Goal: Ask a question: Seek information or help from site administrators or community

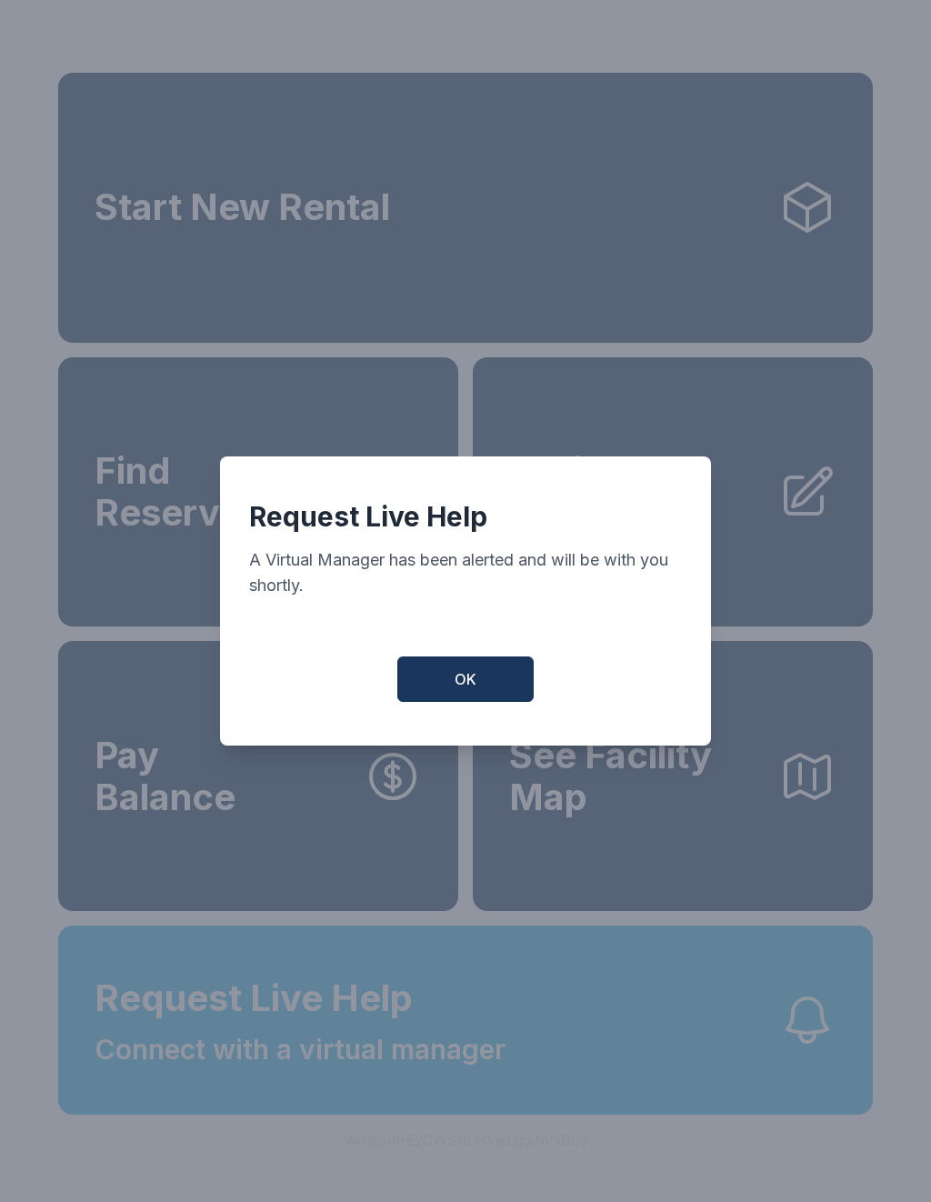
click at [467, 688] on span "OK" at bounding box center [466, 679] width 22 height 22
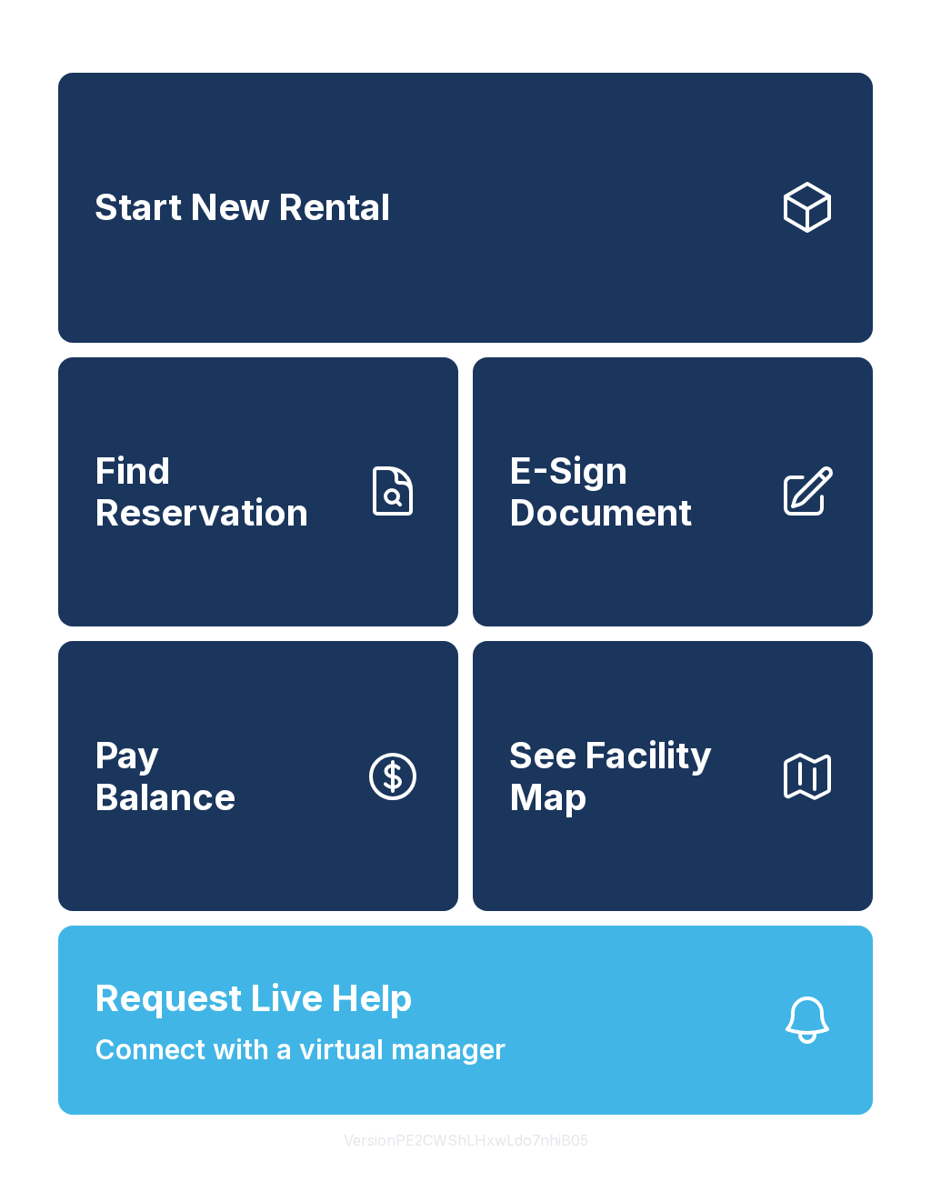
click at [444, 1046] on span "Request Live Help Connect with a virtual manager" at bounding box center [300, 1020] width 411 height 99
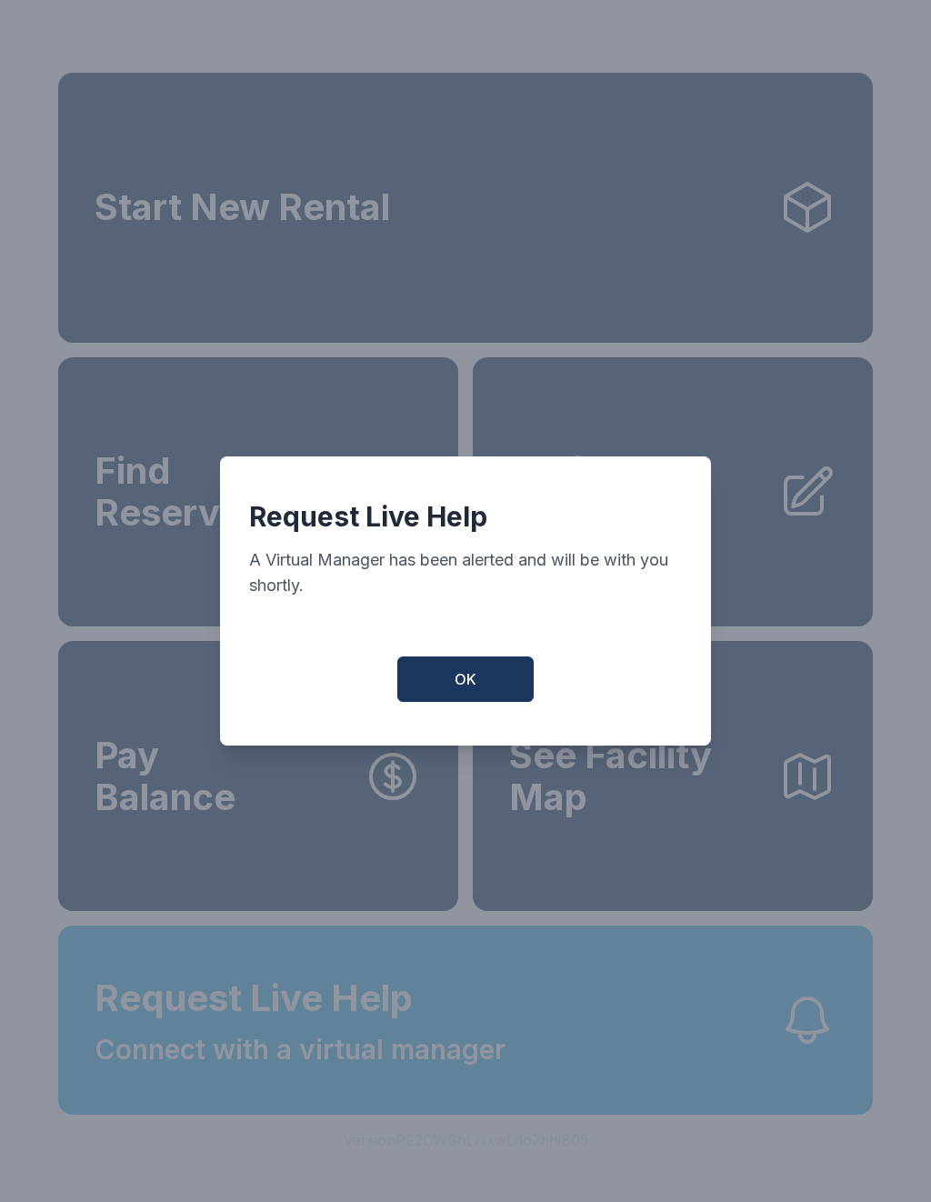
click at [458, 690] on span "OK" at bounding box center [466, 679] width 22 height 22
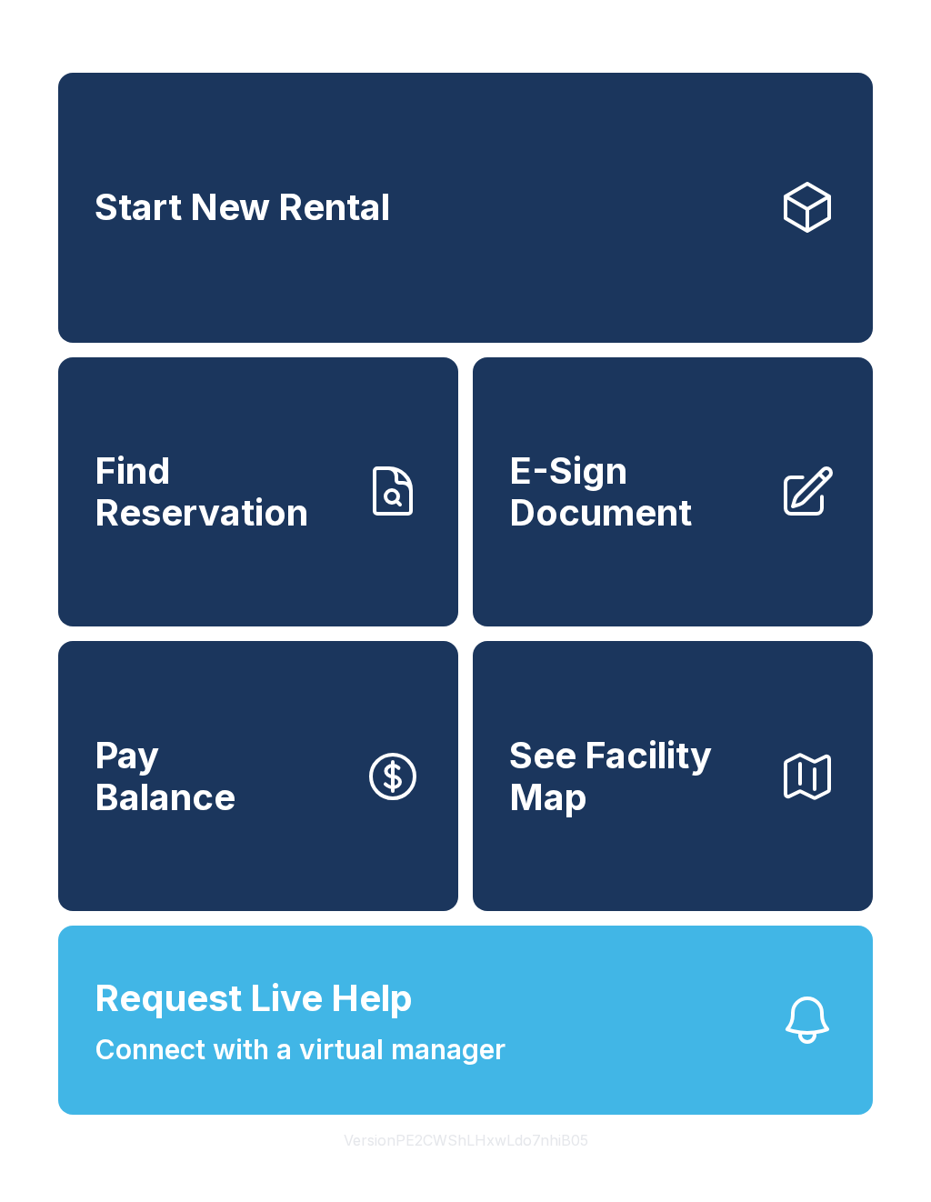
click at [538, 1057] on button "Request Live Help Connect with a virtual manager" at bounding box center [465, 1019] width 815 height 189
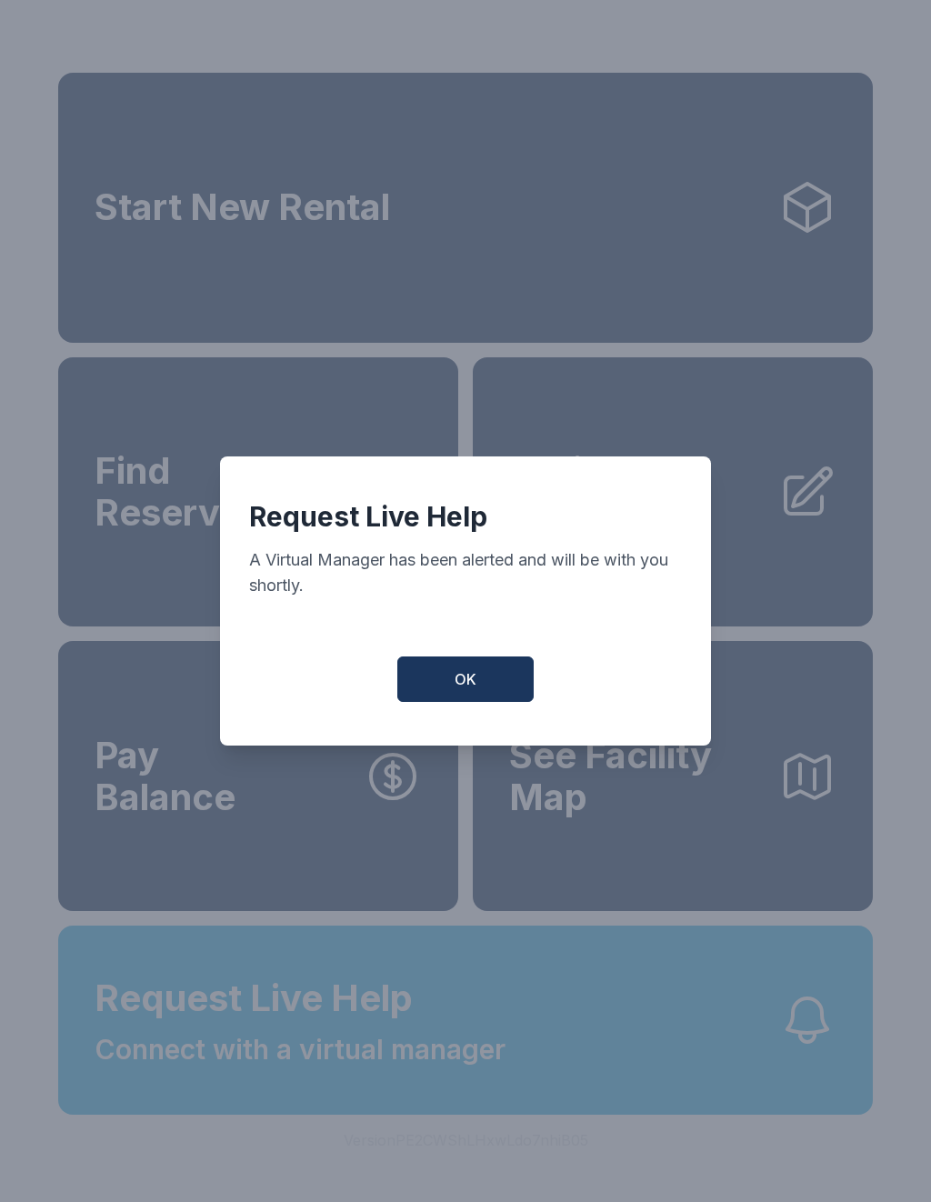
click at [464, 688] on span "OK" at bounding box center [466, 679] width 22 height 22
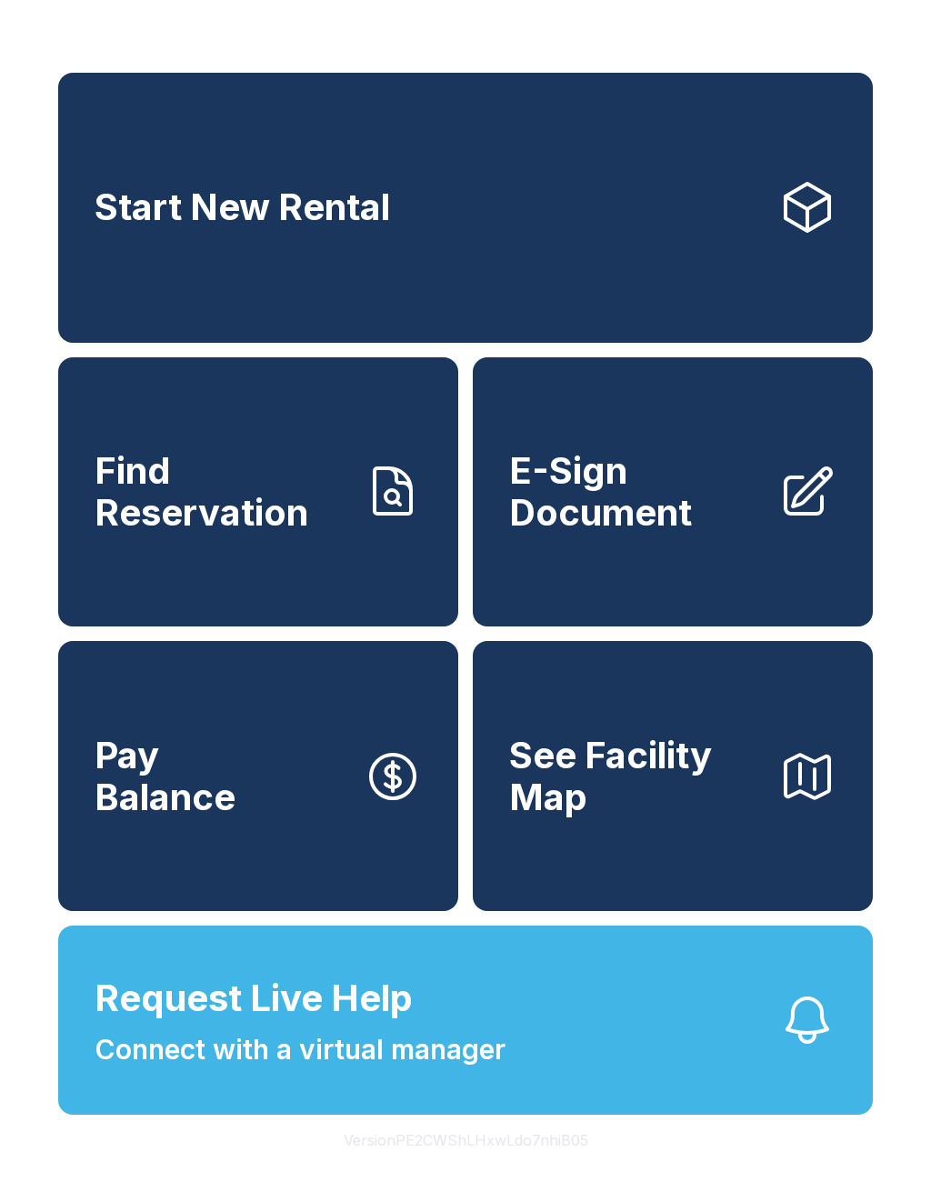
click at [389, 1070] on span "Connect with a virtual manager" at bounding box center [300, 1049] width 411 height 41
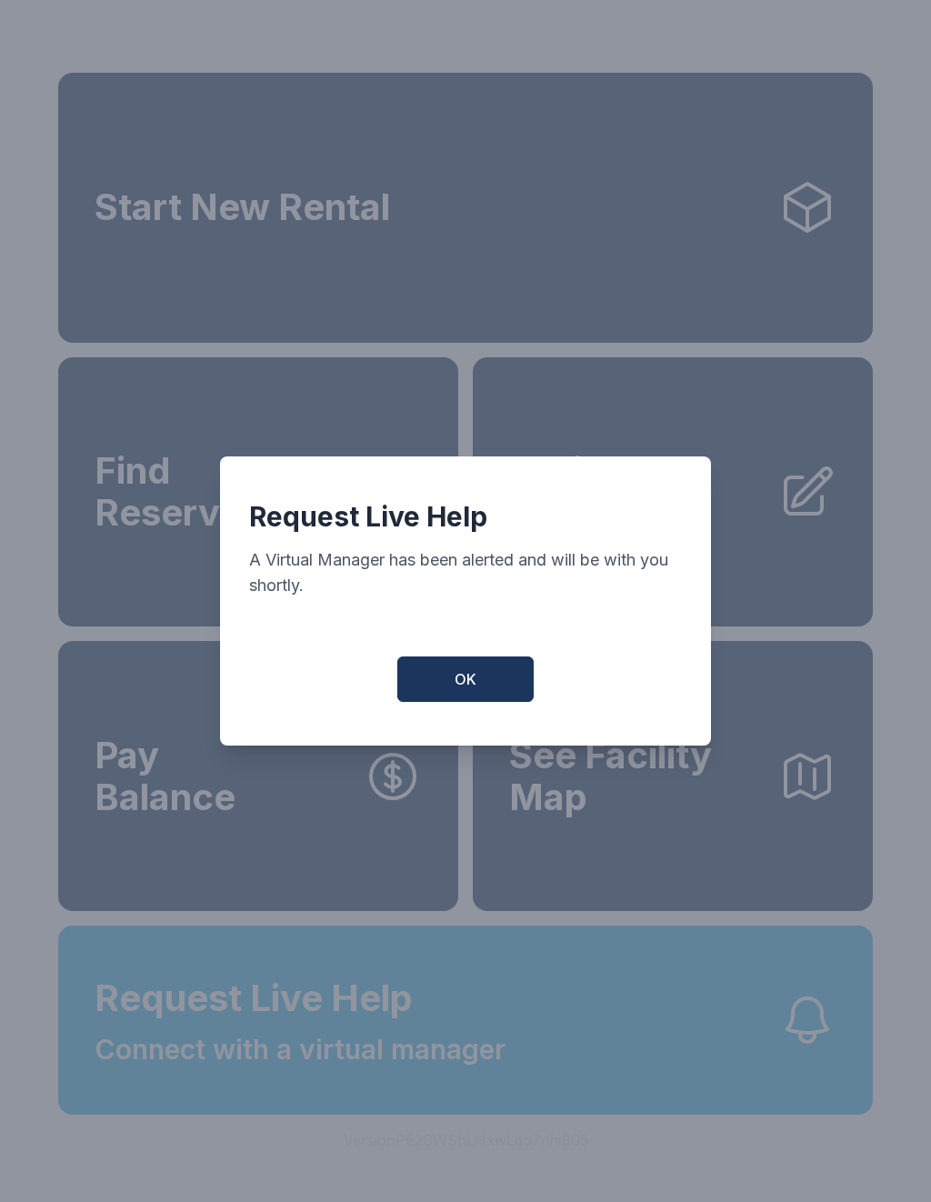
click at [459, 690] on span "OK" at bounding box center [466, 679] width 22 height 22
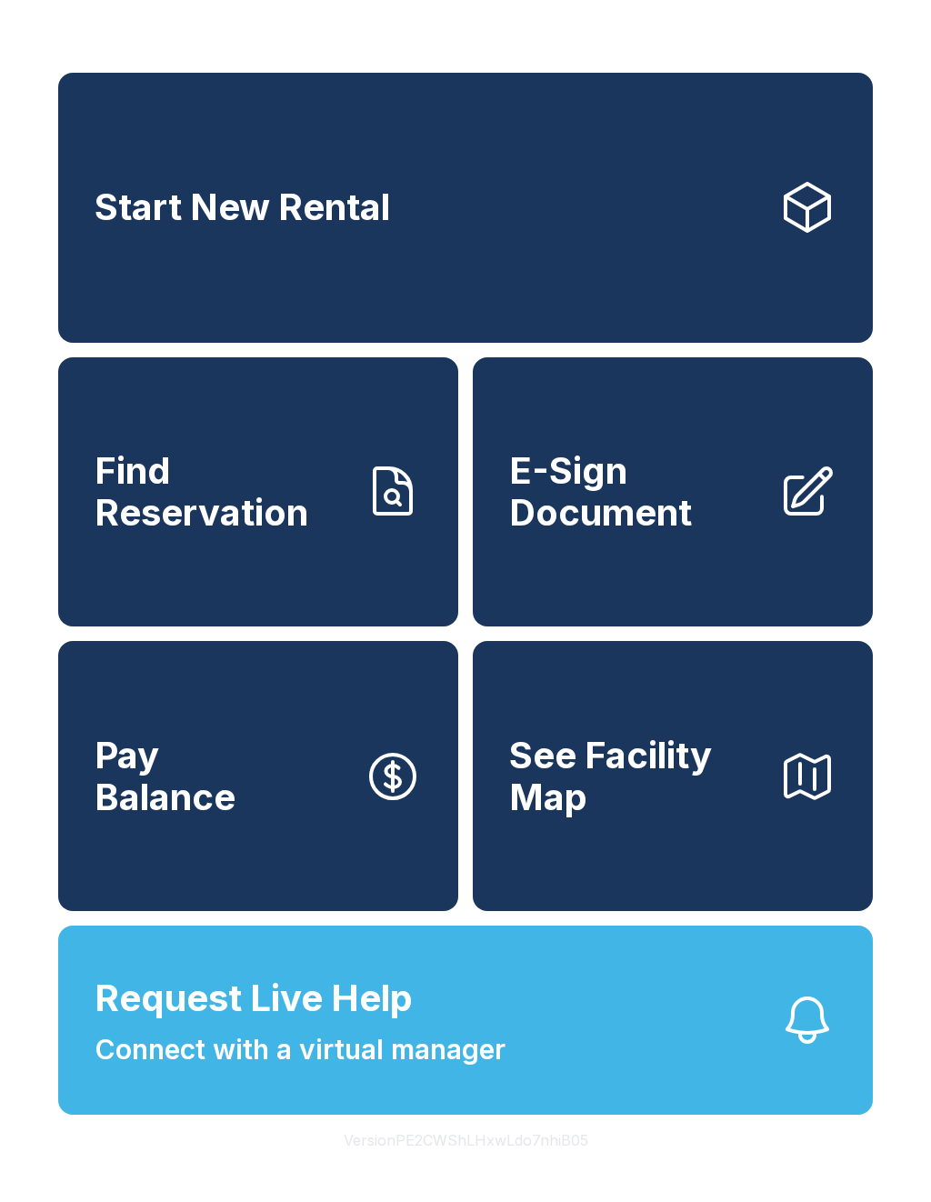
click at [317, 1070] on span "Connect with a virtual manager" at bounding box center [300, 1049] width 411 height 41
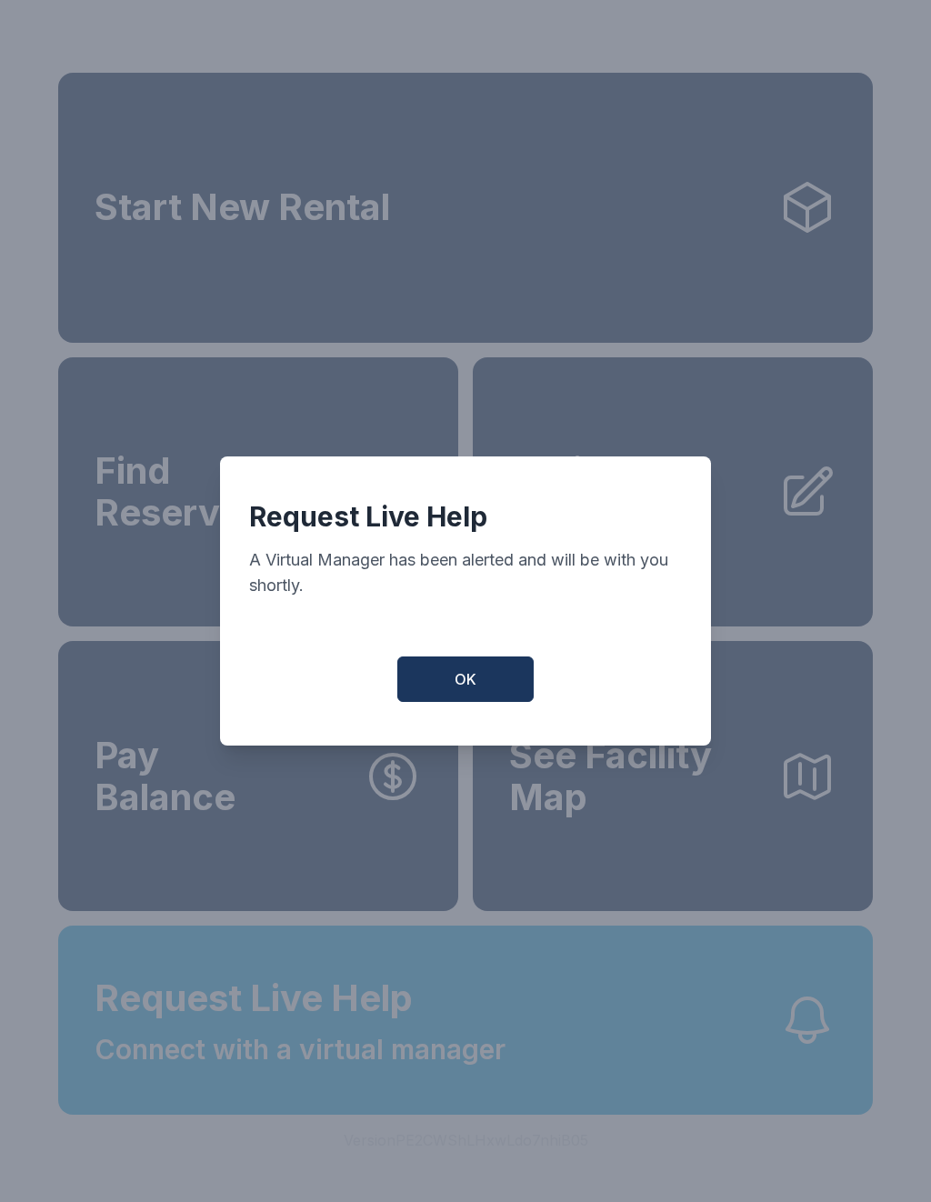
click at [478, 702] on button "OK" at bounding box center [465, 678] width 136 height 45
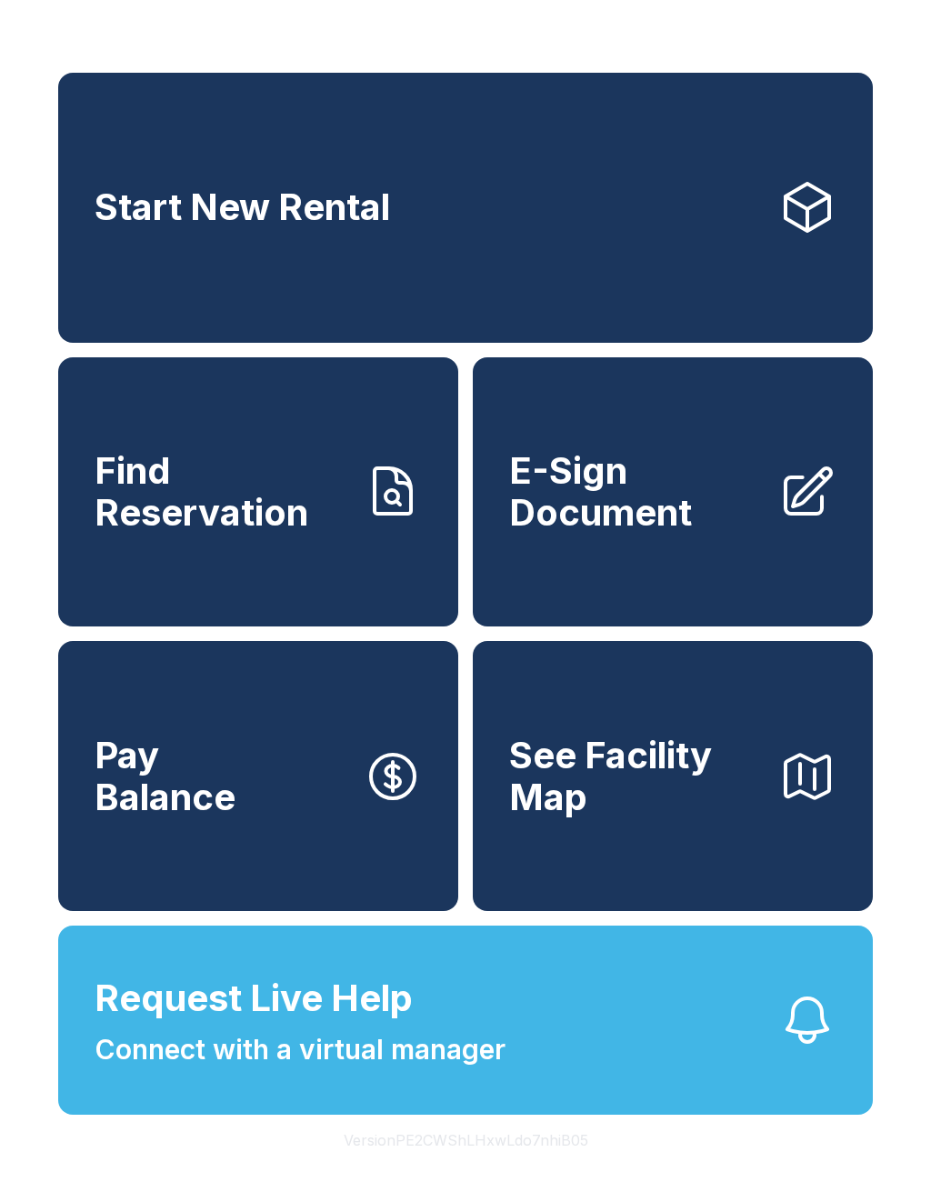
click at [404, 1070] on span "Connect with a virtual manager" at bounding box center [300, 1049] width 411 height 41
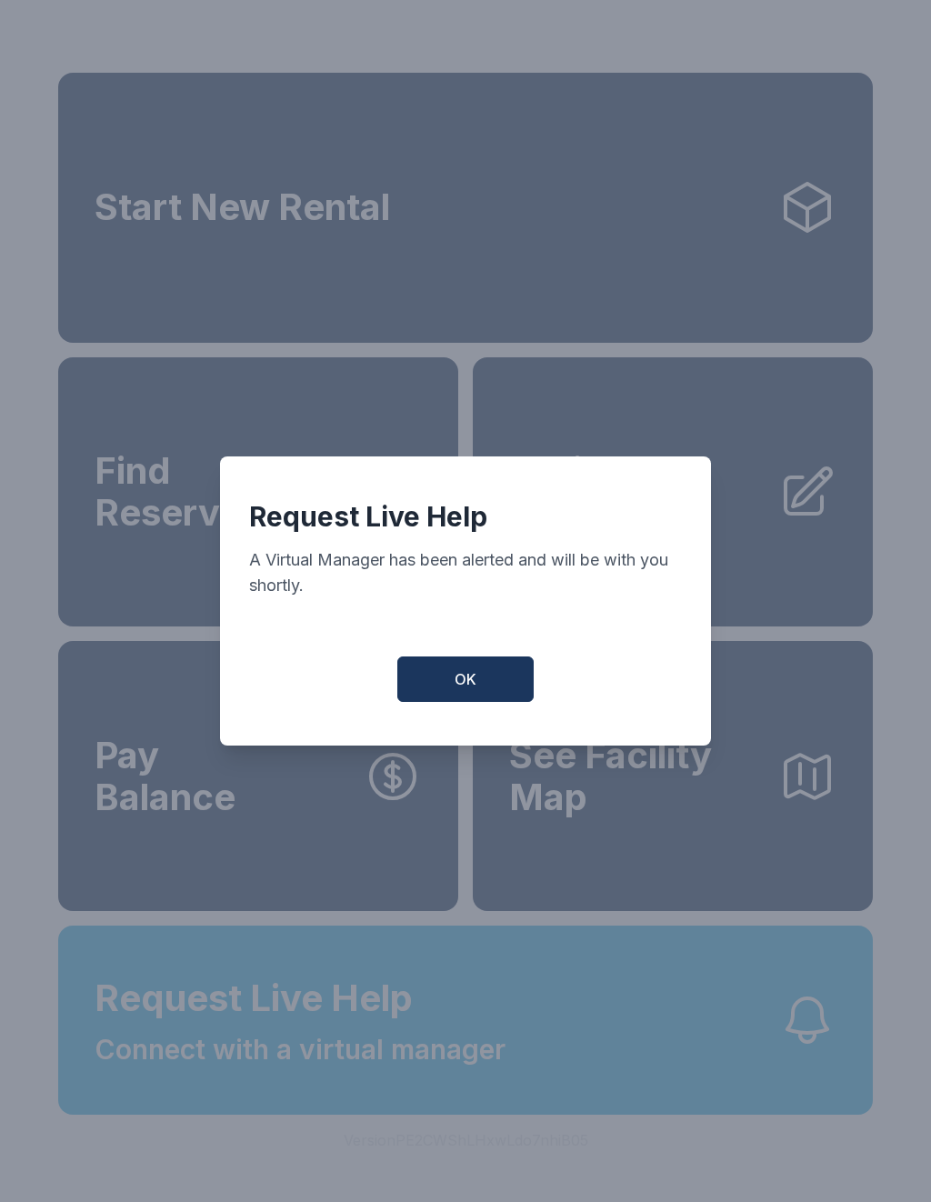
click at [467, 667] on button "OK" at bounding box center [465, 678] width 136 height 45
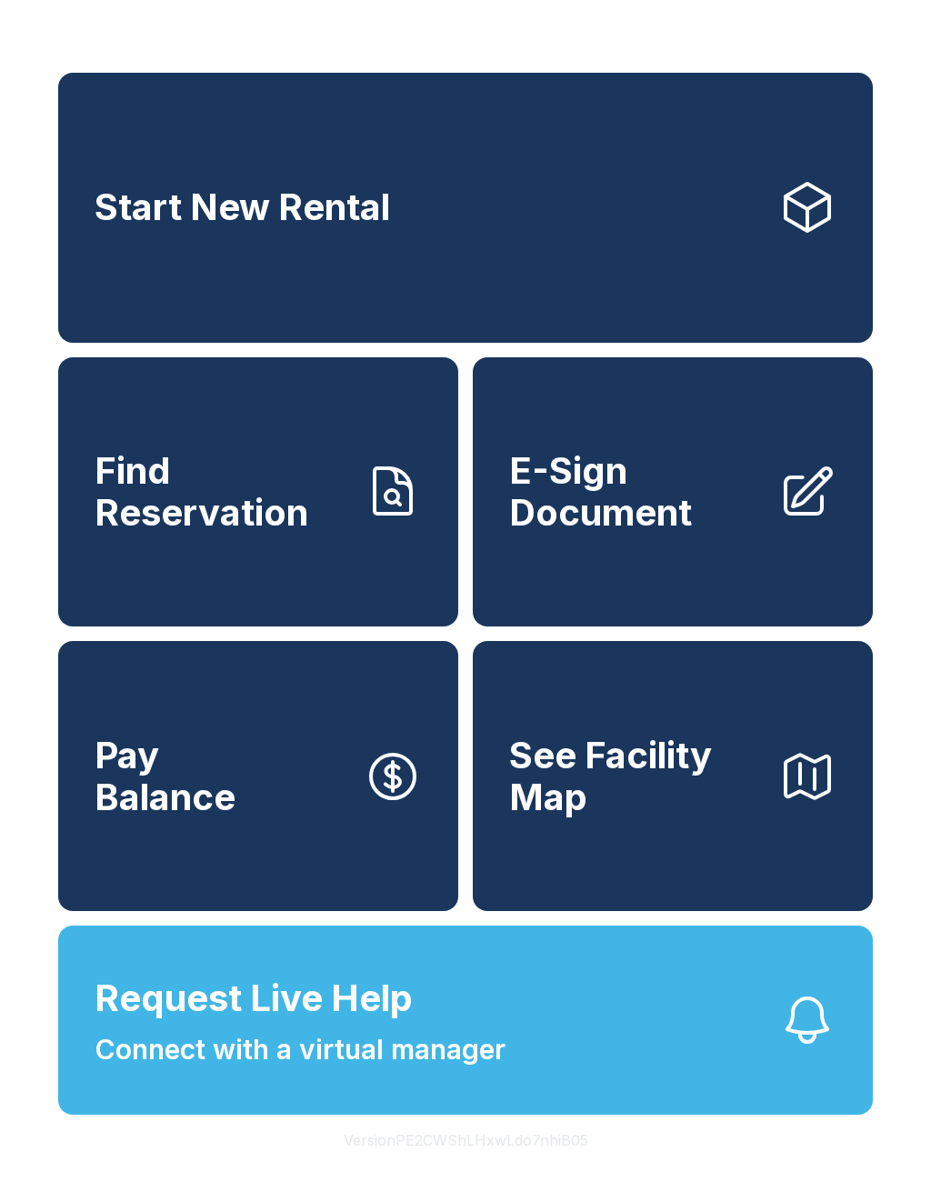
click at [379, 1070] on span "Connect with a virtual manager" at bounding box center [300, 1049] width 411 height 41
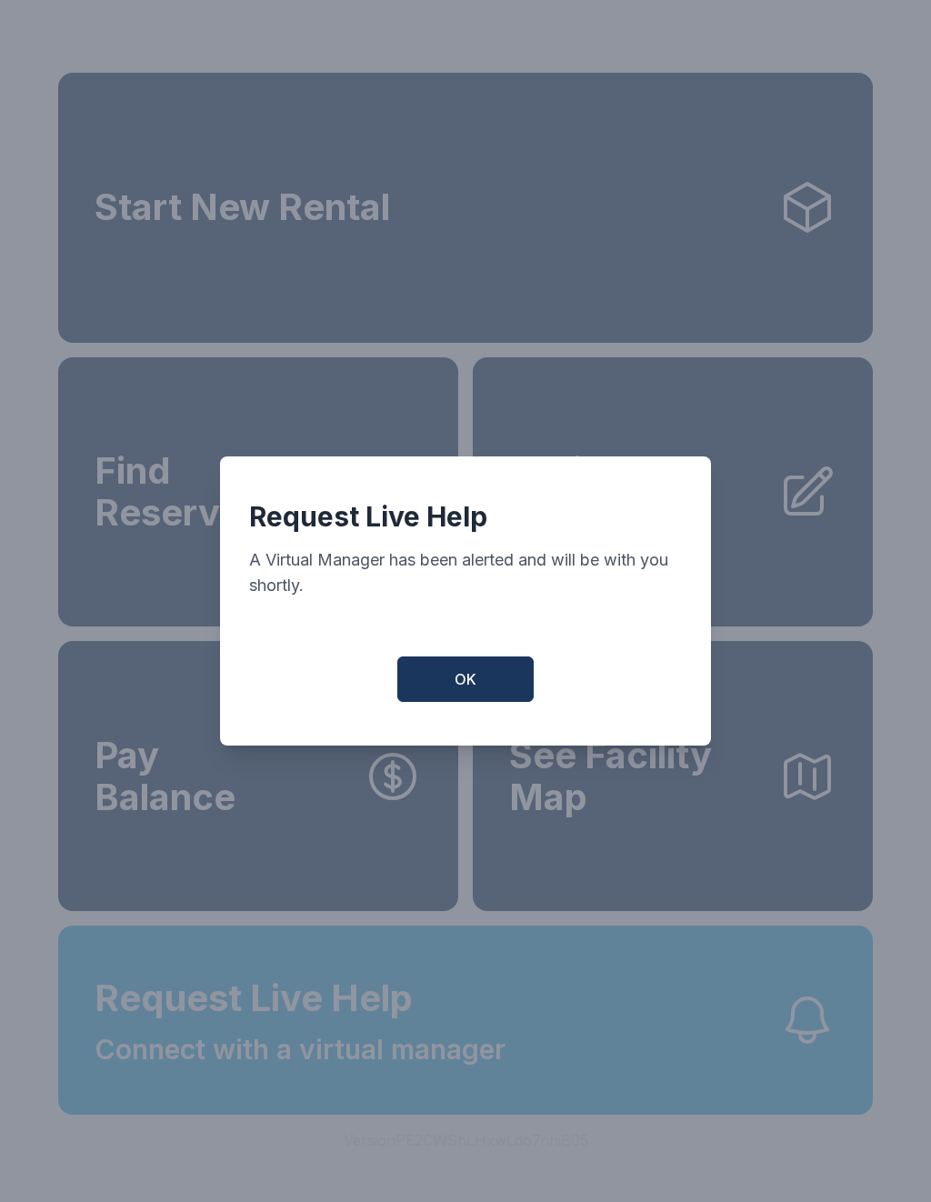
click at [455, 689] on span "OK" at bounding box center [466, 679] width 22 height 22
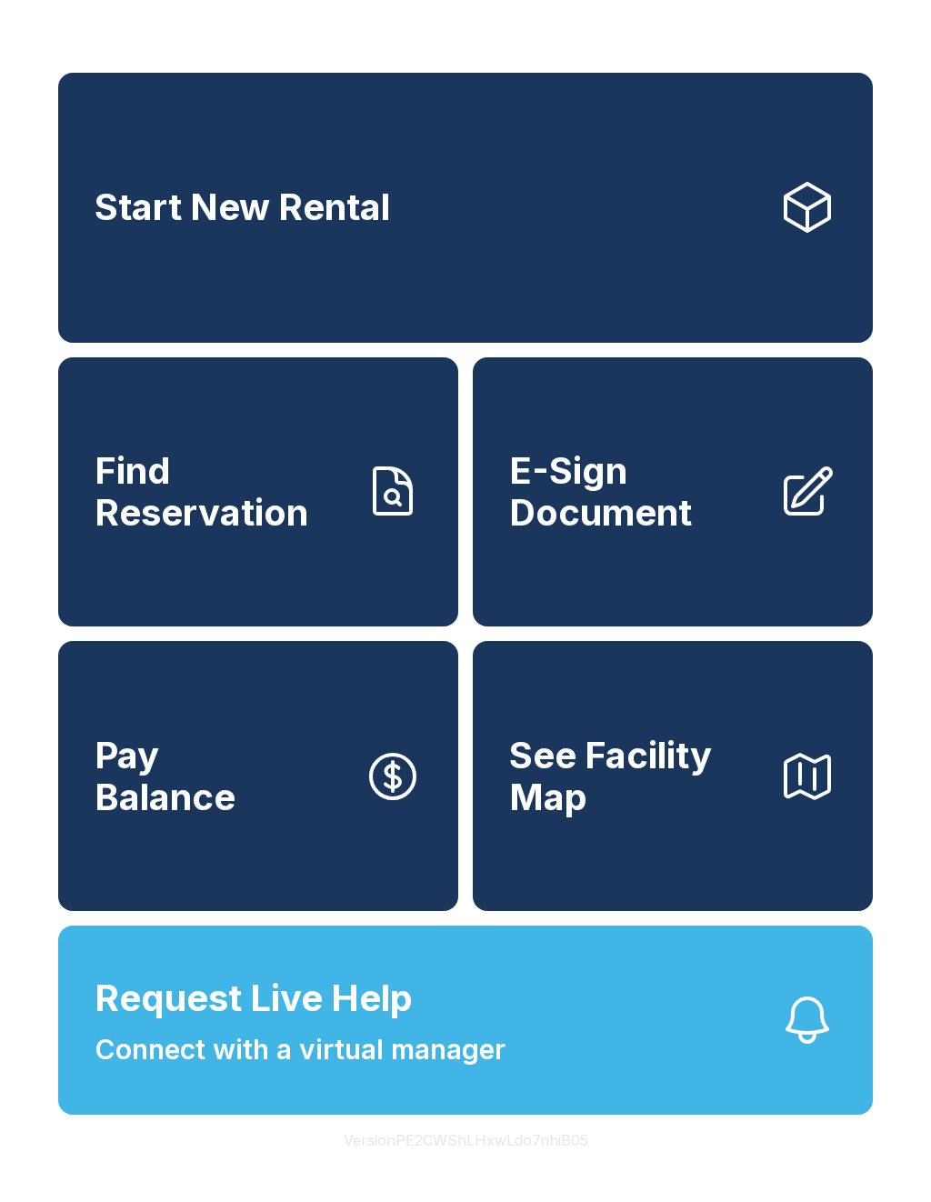
click at [643, 804] on span "See Facility Map" at bounding box center [636, 776] width 255 height 83
click at [483, 1070] on span "Connect with a virtual manager" at bounding box center [300, 1049] width 411 height 41
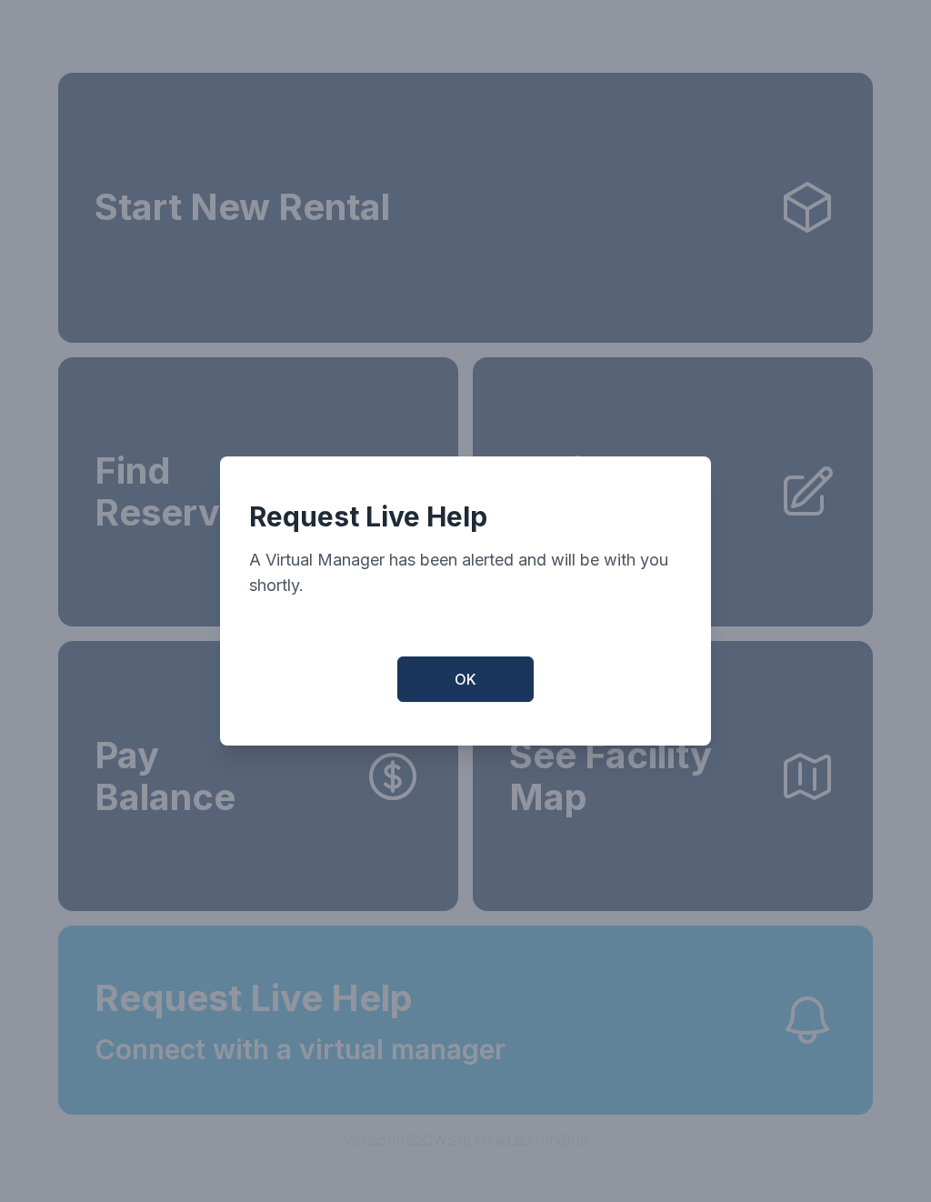
click at [482, 684] on button "OK" at bounding box center [465, 678] width 136 height 45
